Goal: Transaction & Acquisition: Book appointment/travel/reservation

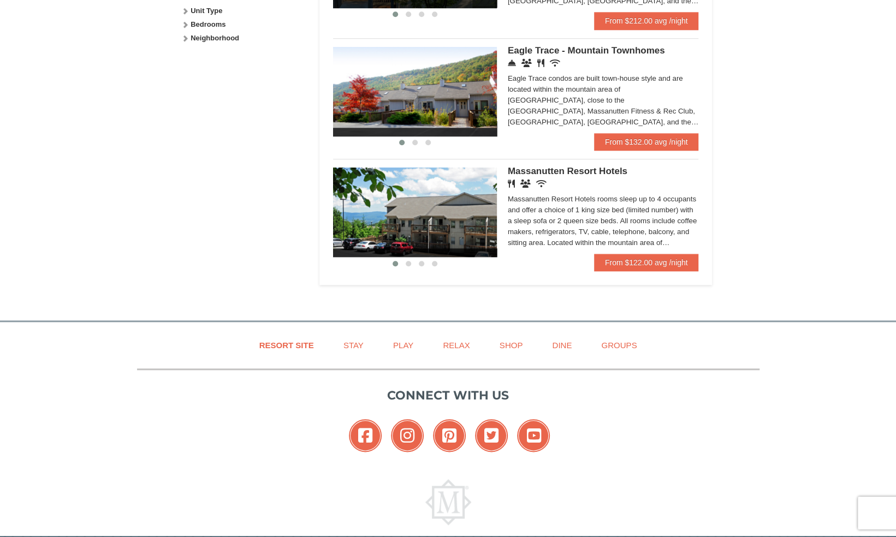
scroll to position [611, 0]
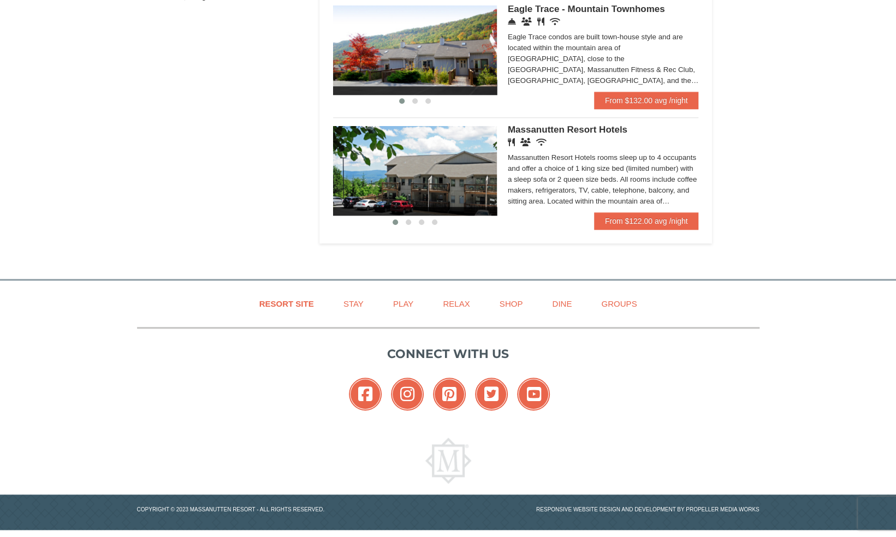
click at [533, 187] on div "Massanutten Resort Hotels rooms sleep up to 4 occupants and offer a choice of 1…" at bounding box center [603, 179] width 191 height 55
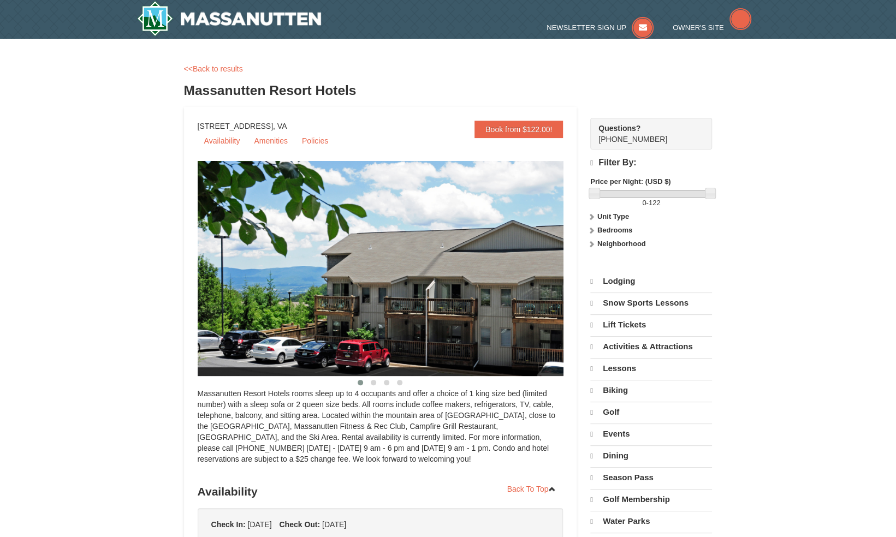
select select "9"
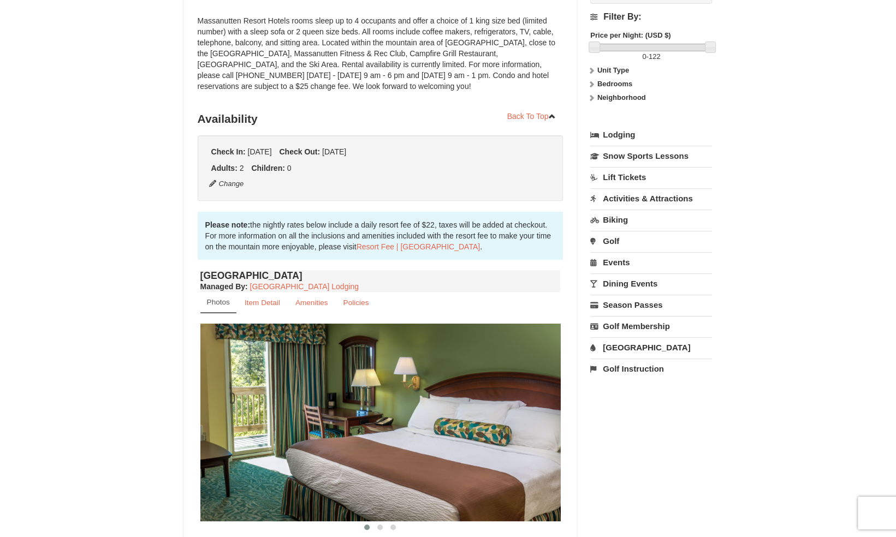
scroll to position [284, 0]
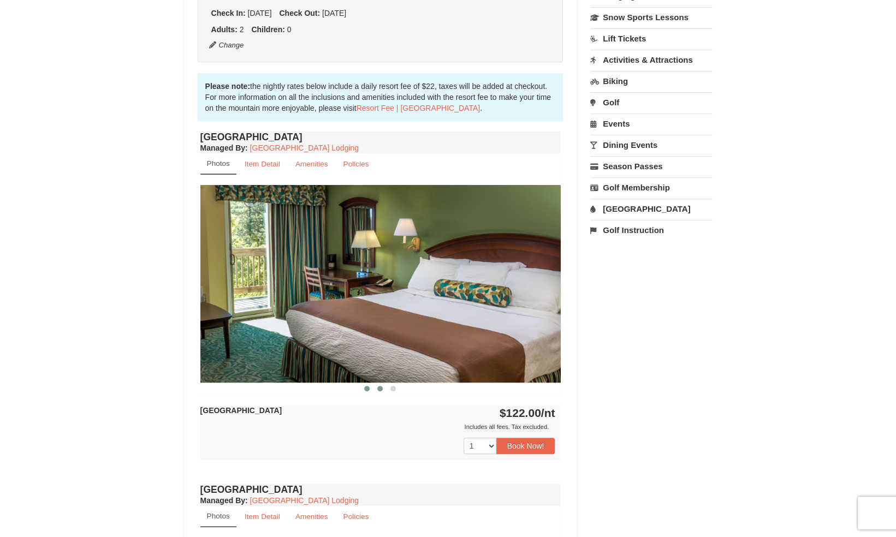
click at [381, 388] on span at bounding box center [379, 388] width 5 height 5
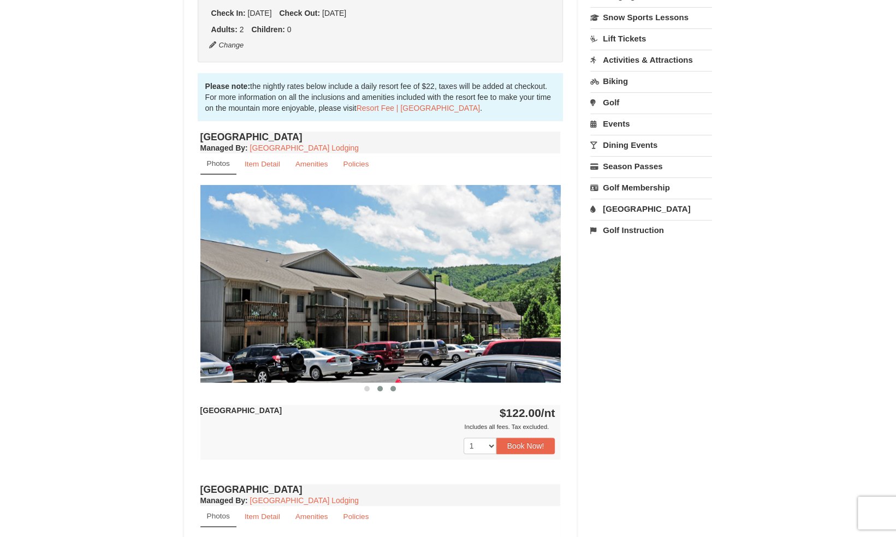
click at [395, 386] on span at bounding box center [392, 388] width 5 height 5
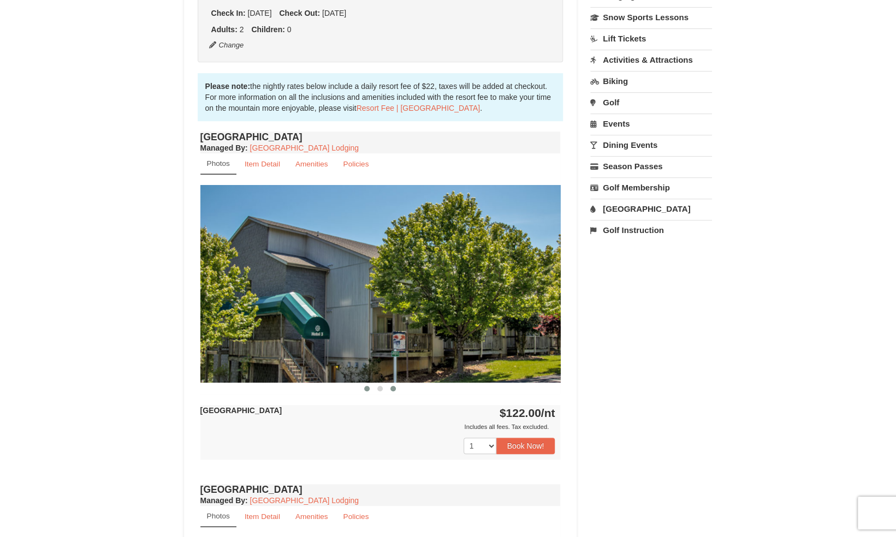
click at [369, 390] on button at bounding box center [366, 388] width 13 height 11
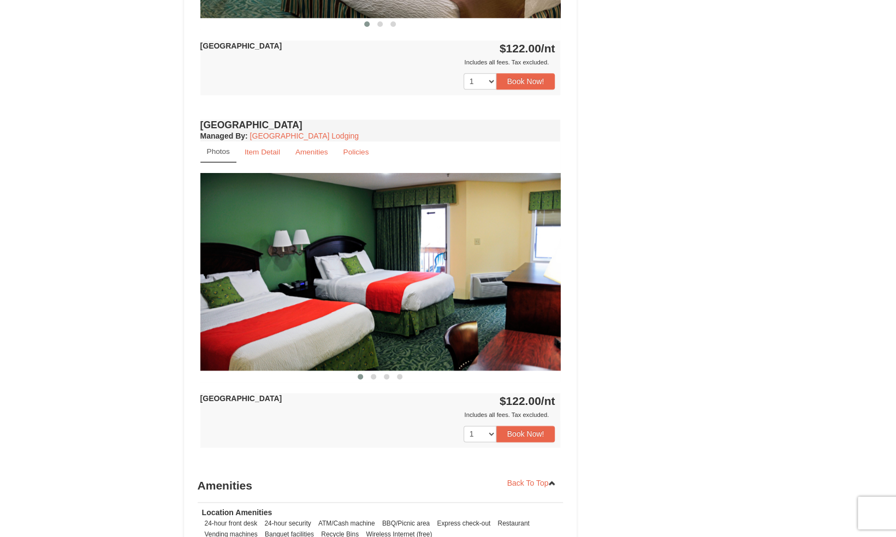
scroll to position [655, 0]
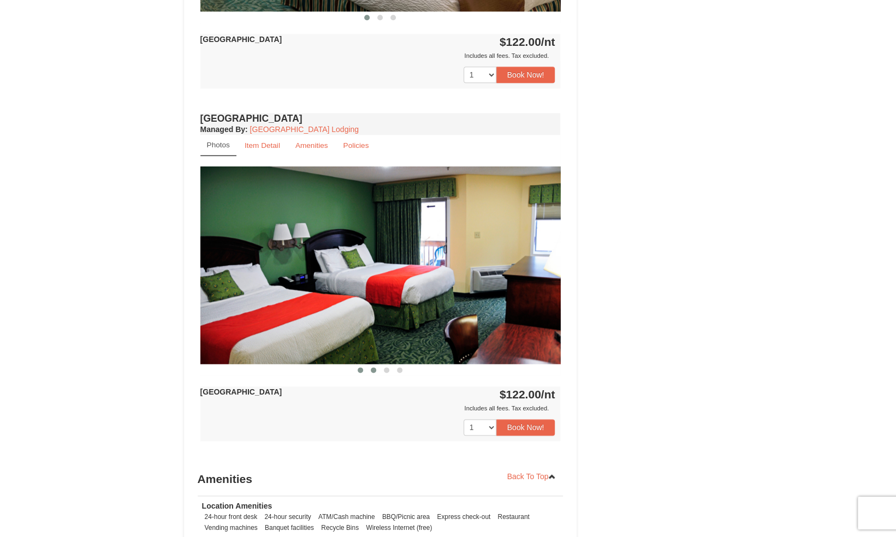
click at [376, 369] on button at bounding box center [373, 370] width 13 height 11
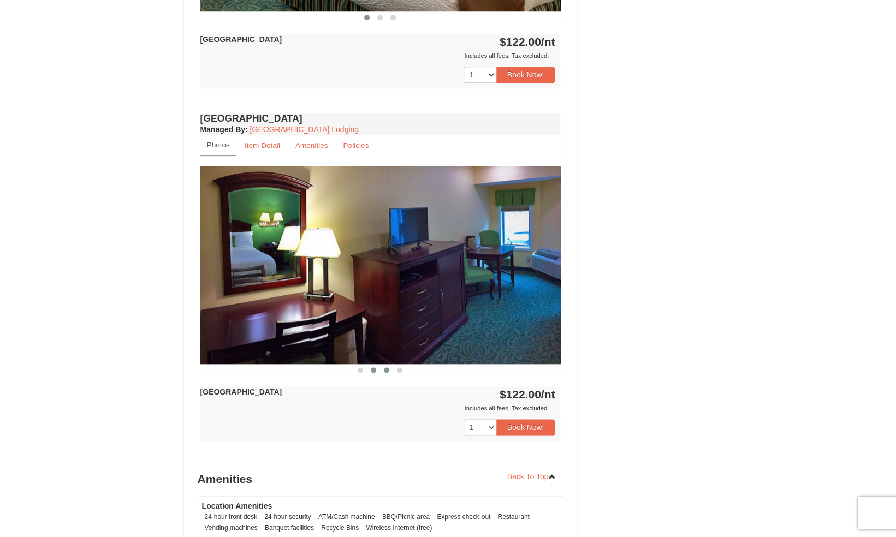
click at [386, 367] on span at bounding box center [386, 369] width 5 height 5
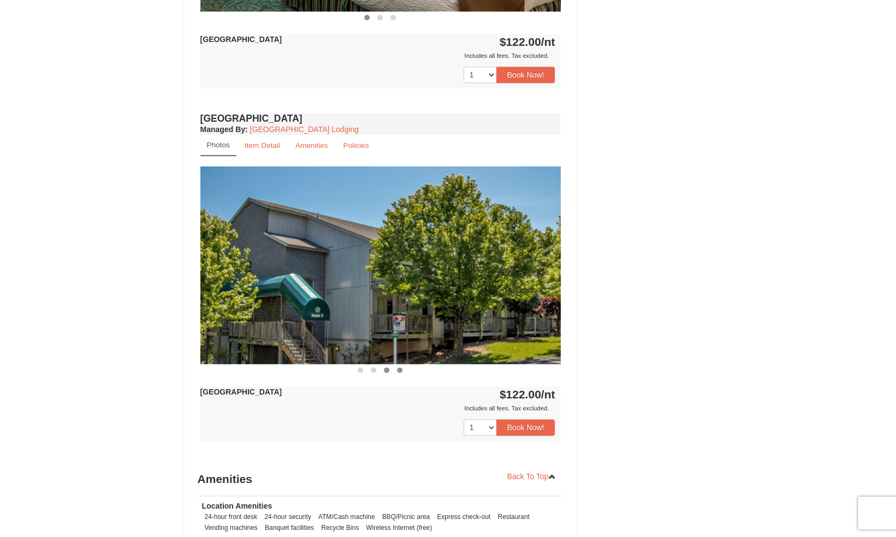
click at [397, 369] on span at bounding box center [399, 369] width 5 height 5
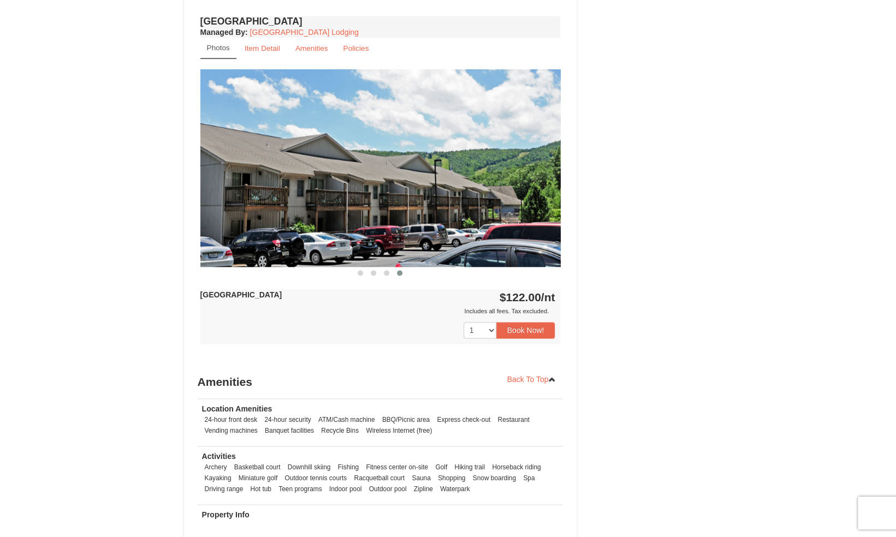
scroll to position [721, 0]
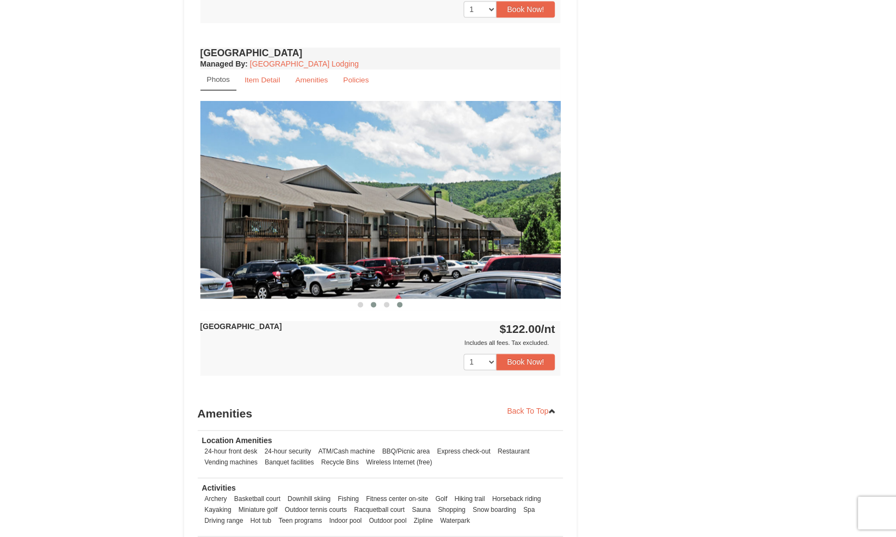
click at [374, 305] on span at bounding box center [373, 304] width 5 height 5
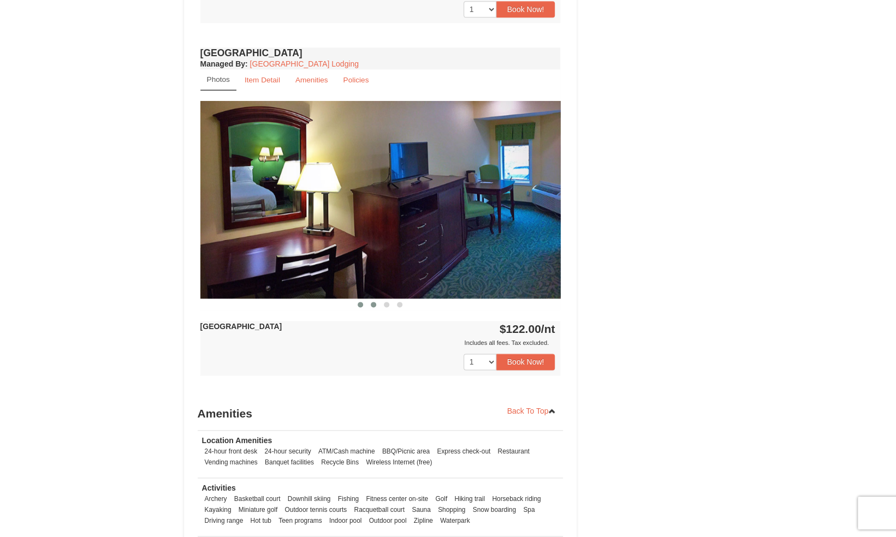
click at [362, 304] on span at bounding box center [360, 304] width 5 height 5
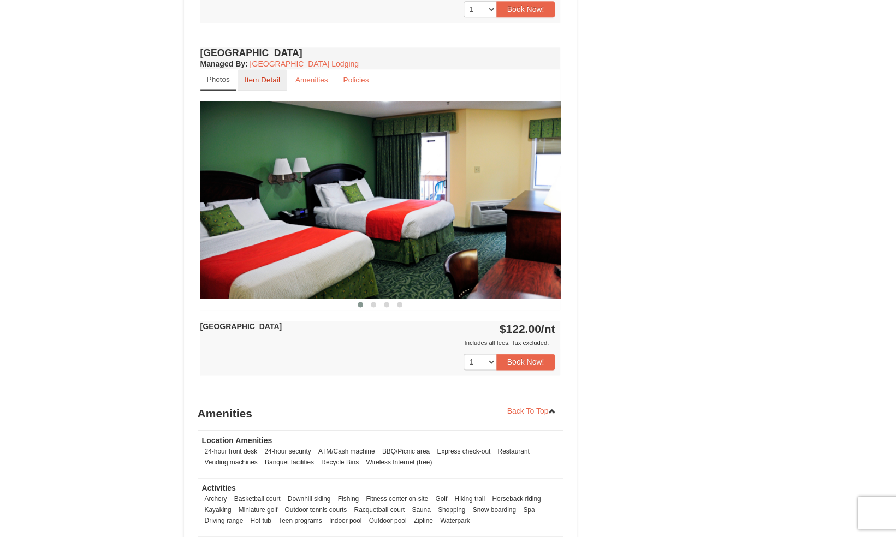
click at [272, 76] on small "Item Detail" at bounding box center [262, 80] width 35 height 8
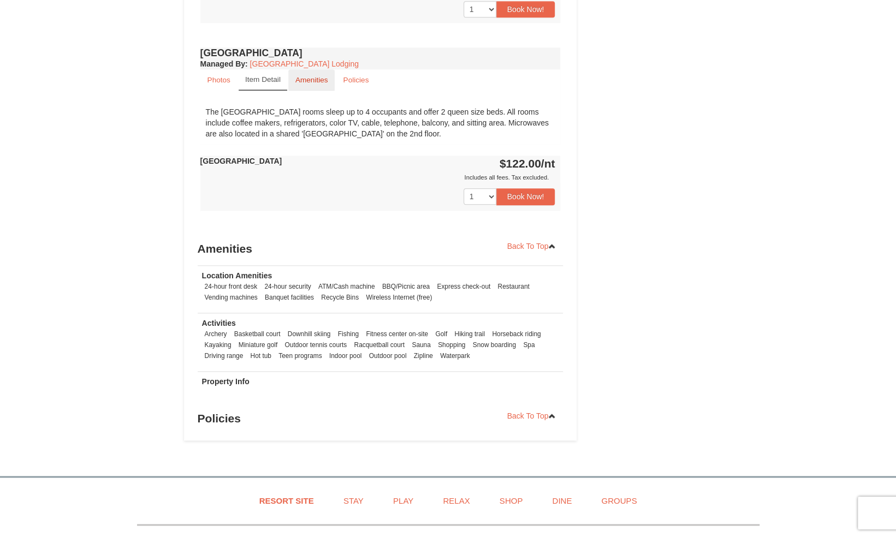
click at [304, 78] on small "Amenities" at bounding box center [311, 80] width 33 height 8
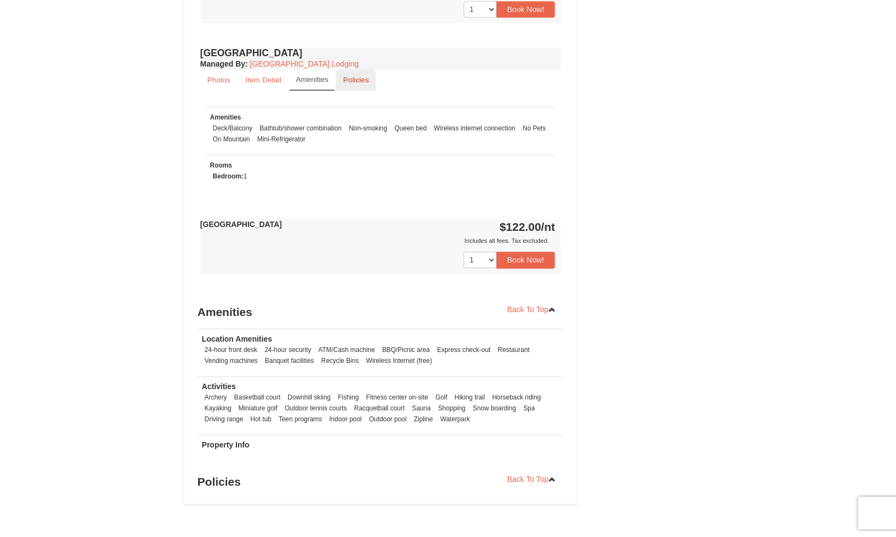
click at [349, 76] on small "Policies" at bounding box center [356, 80] width 26 height 8
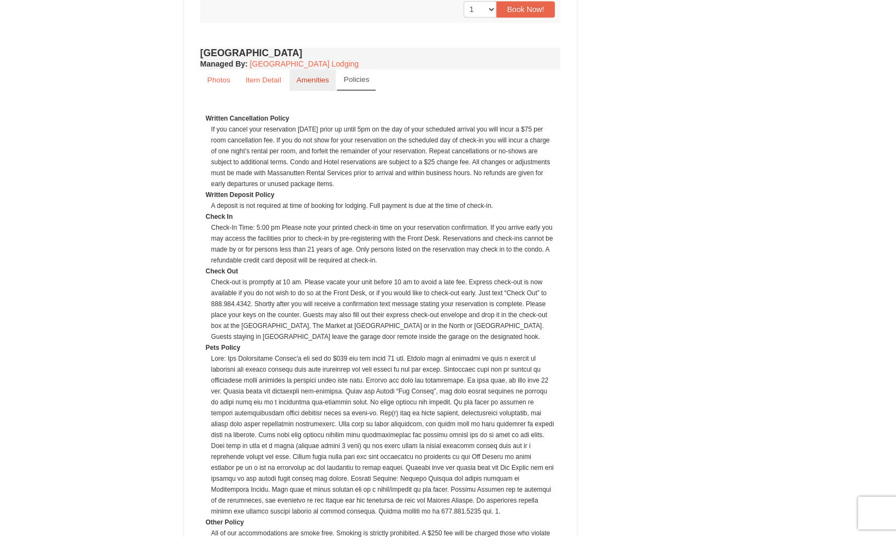
click at [314, 79] on small "Amenities" at bounding box center [312, 80] width 33 height 8
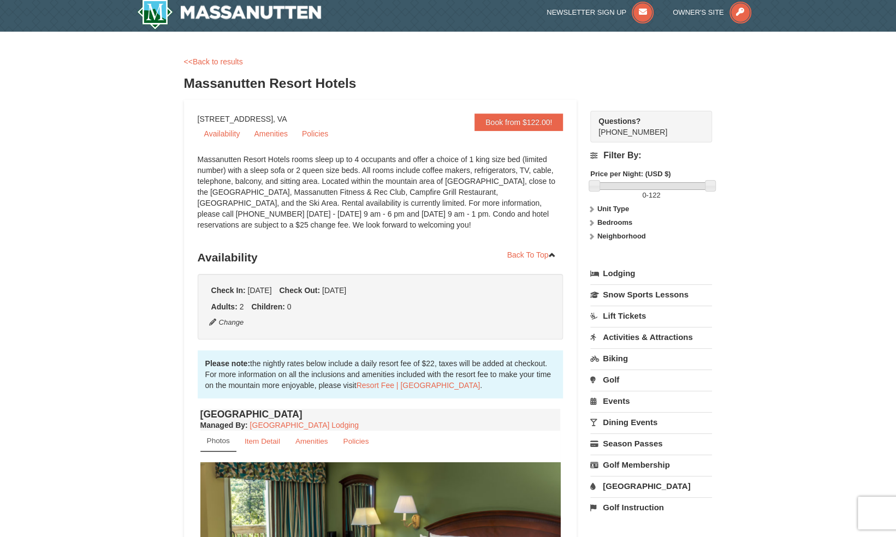
scroll to position [0, 0]
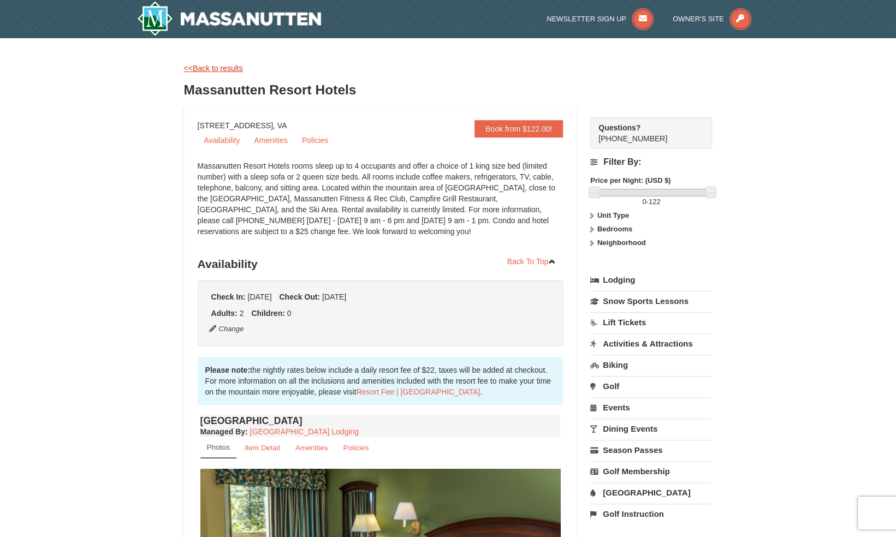
click at [229, 67] on link "<<Back to results" at bounding box center [213, 68] width 59 height 9
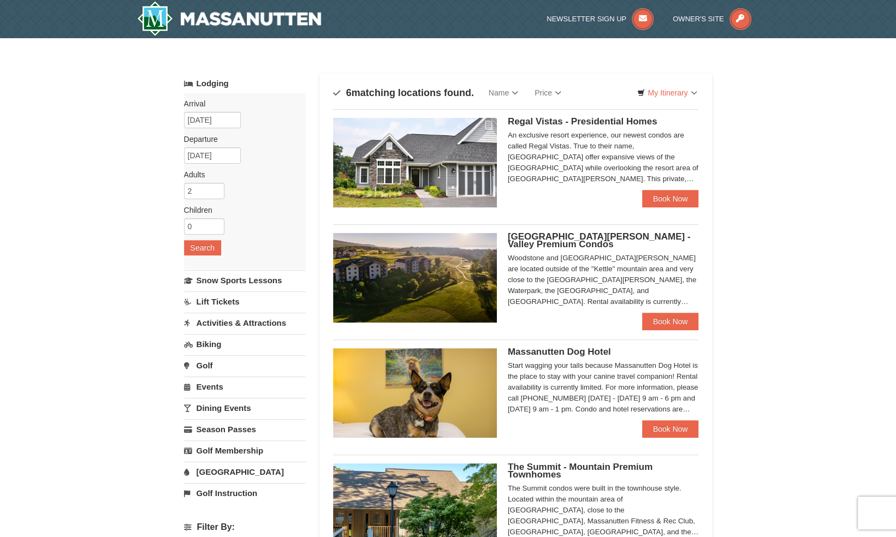
scroll to position [564, 0]
